Goal: Information Seeking & Learning: Check status

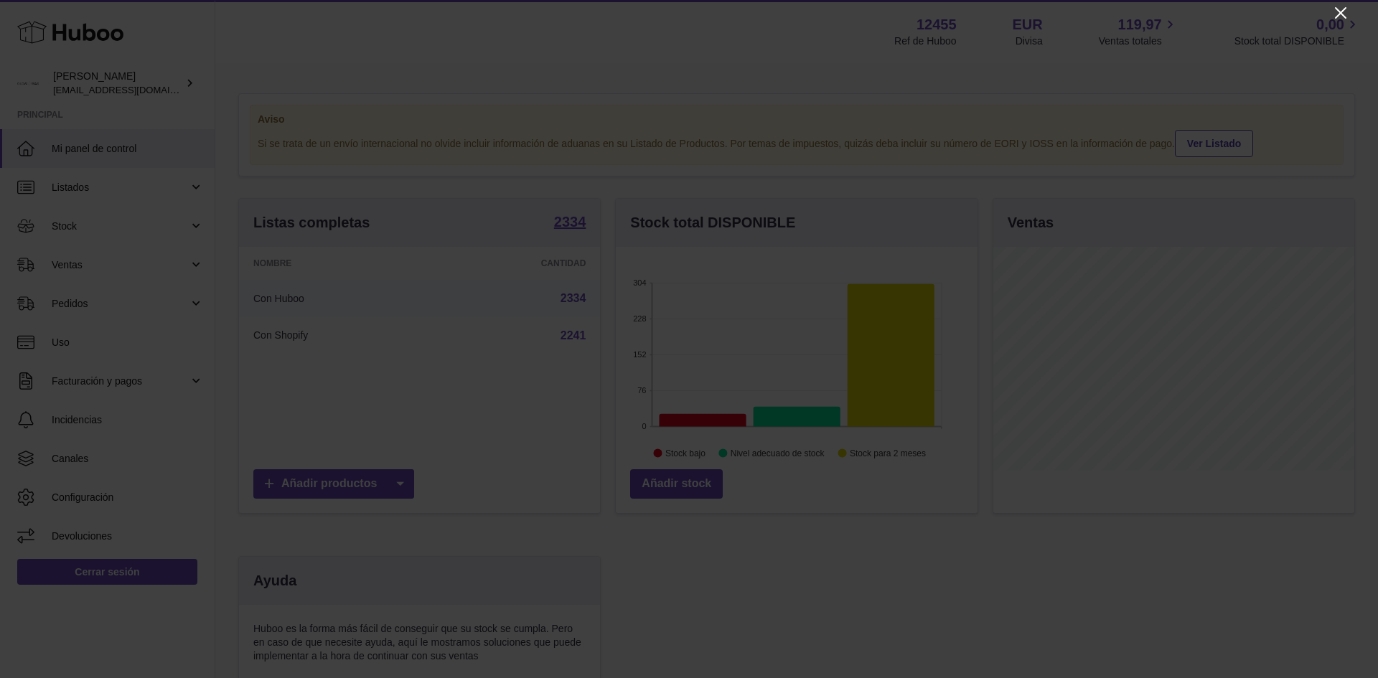
click at [1342, 14] on icon "Close" at bounding box center [1340, 12] width 11 height 11
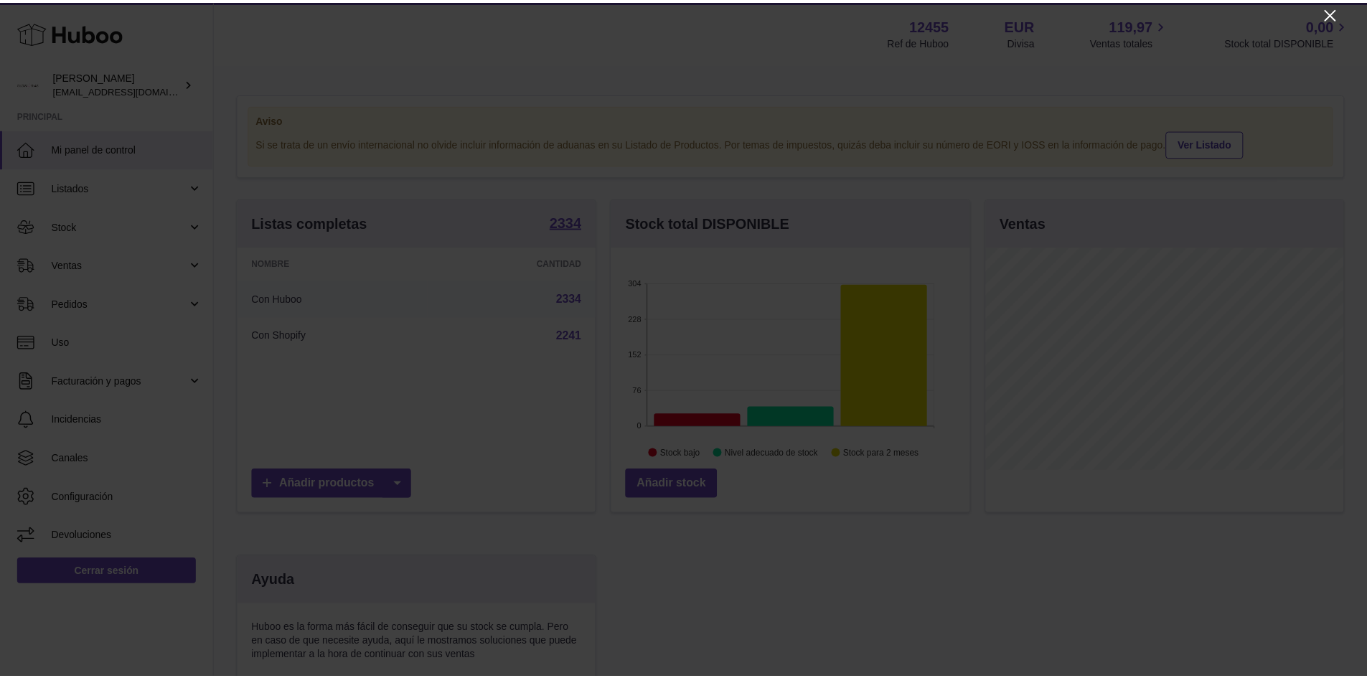
scroll to position [717265, 717132]
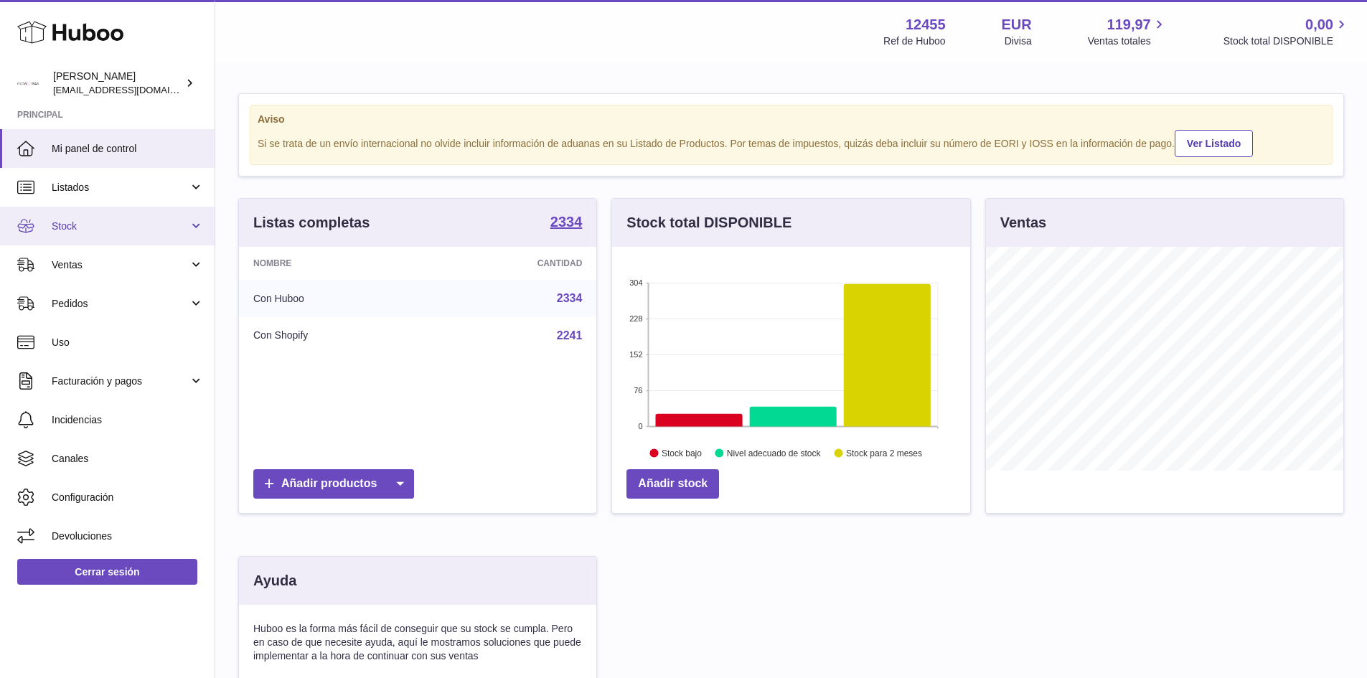
click at [93, 216] on link "Stock" at bounding box center [107, 226] width 215 height 39
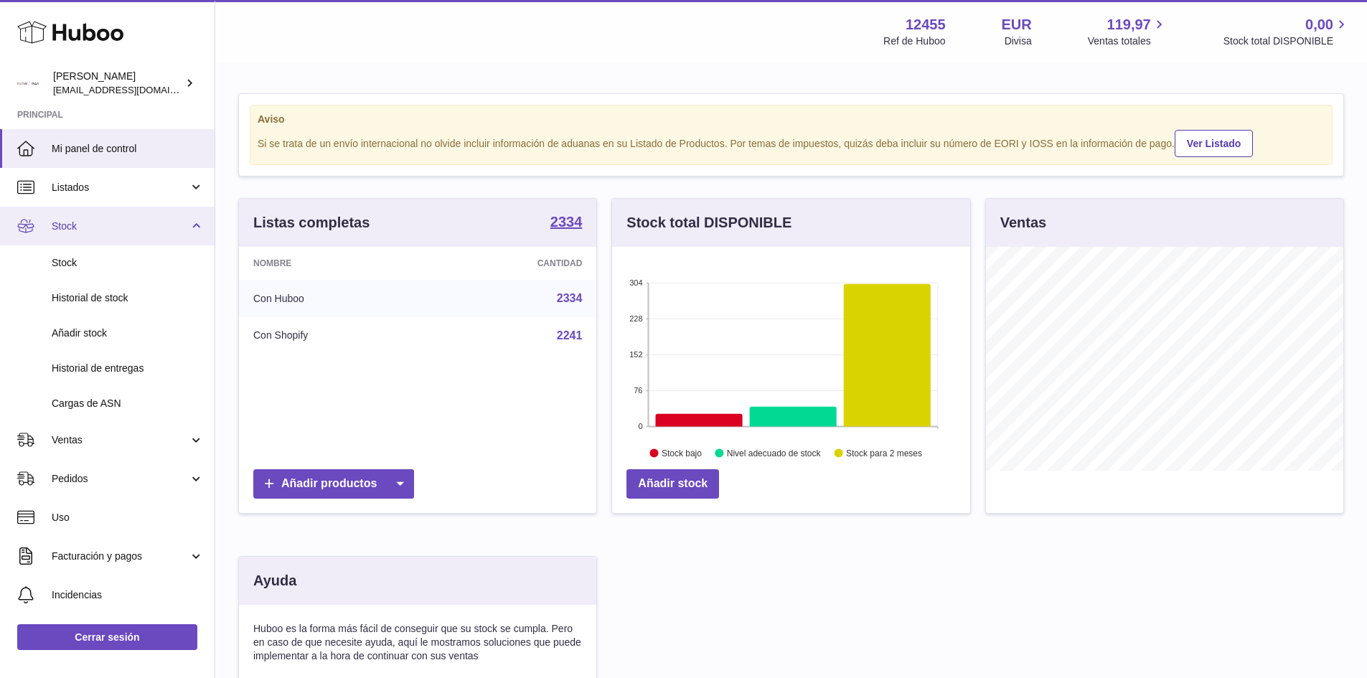
click at [93, 216] on link "Stock" at bounding box center [107, 226] width 215 height 39
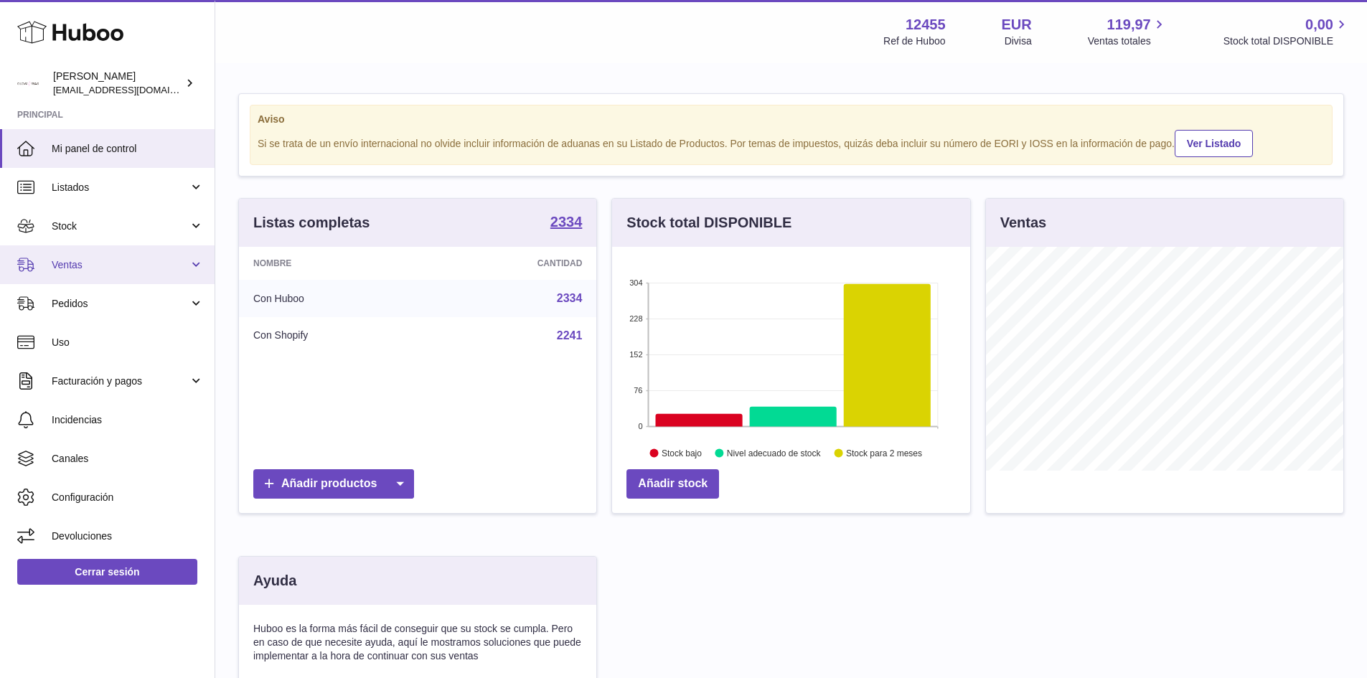
click at [87, 273] on link "Ventas" at bounding box center [107, 264] width 215 height 39
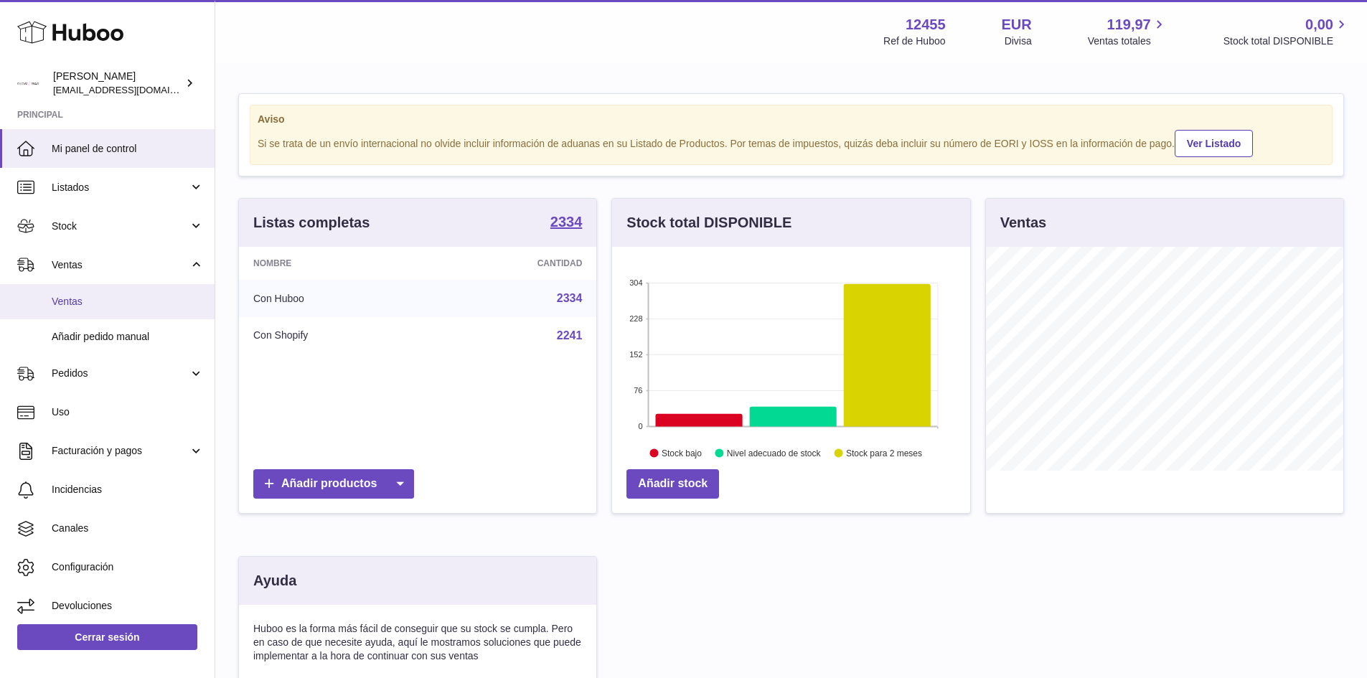
click at [75, 299] on span "Ventas" at bounding box center [128, 302] width 152 height 14
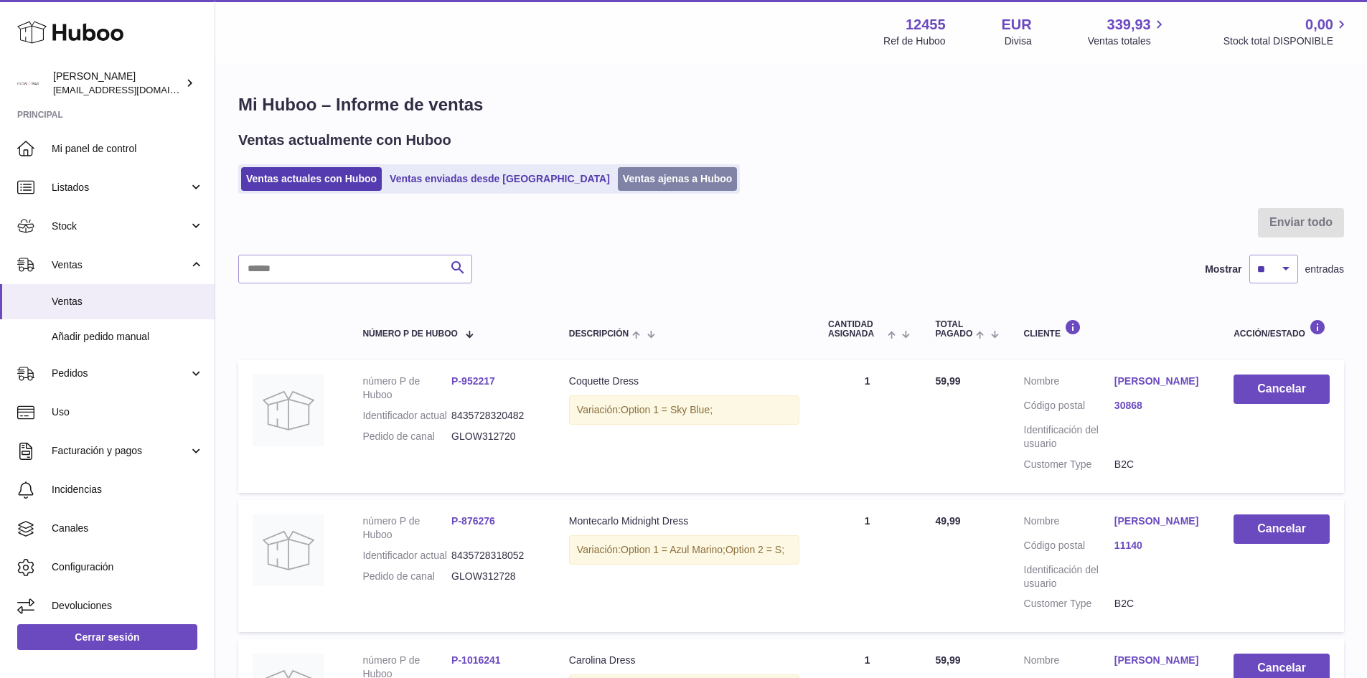
click at [618, 182] on link "Ventas ajenas a Huboo" at bounding box center [678, 179] width 120 height 24
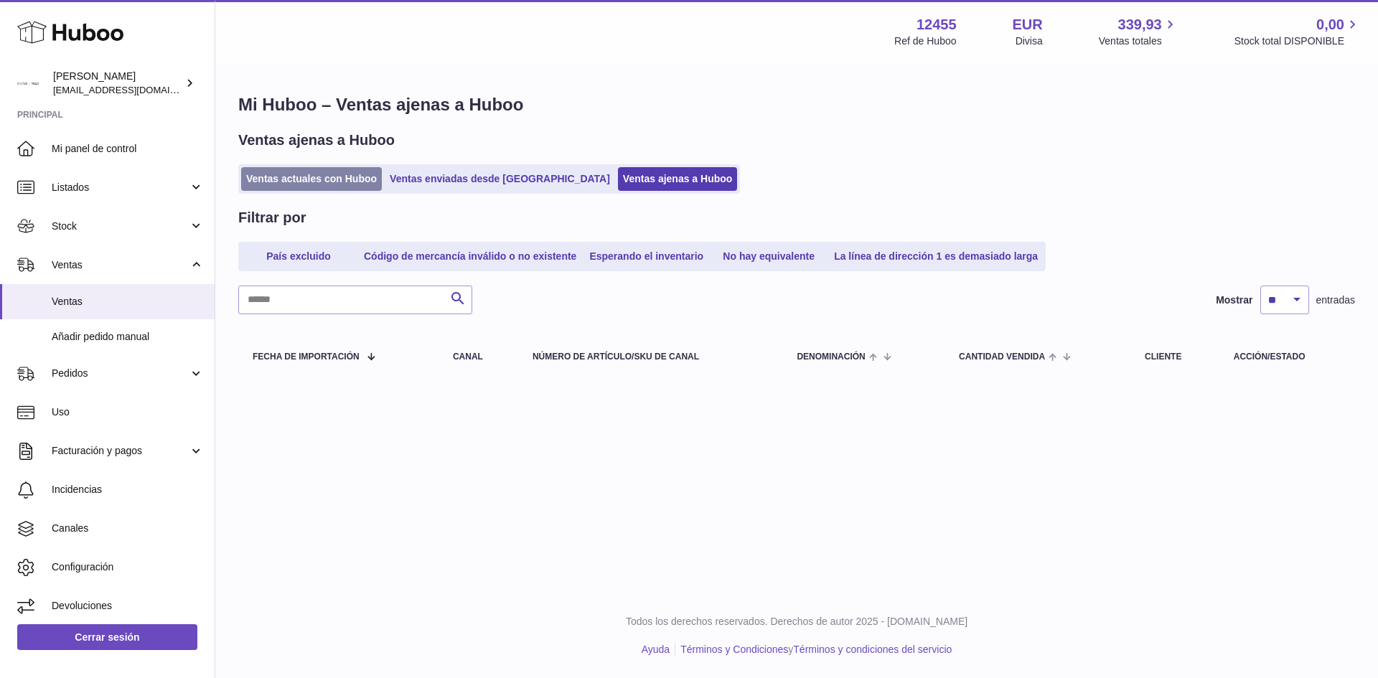
click at [260, 182] on link "Ventas actuales con Huboo" at bounding box center [311, 179] width 141 height 24
